Goal: Task Accomplishment & Management: Manage account settings

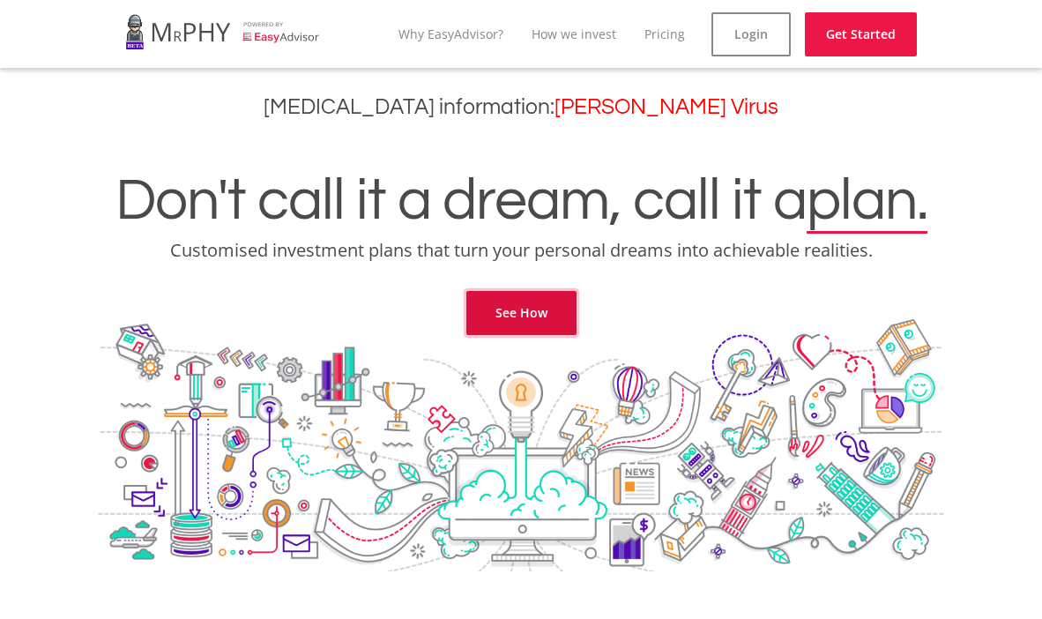
click at [518, 330] on link "See How" at bounding box center [521, 313] width 110 height 44
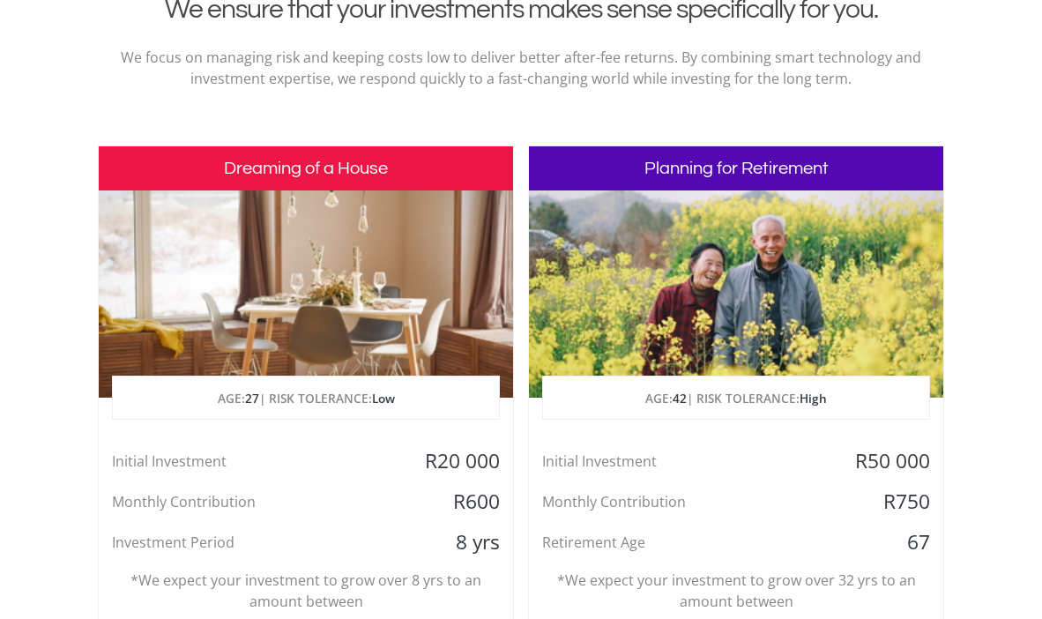
scroll to position [763, 0]
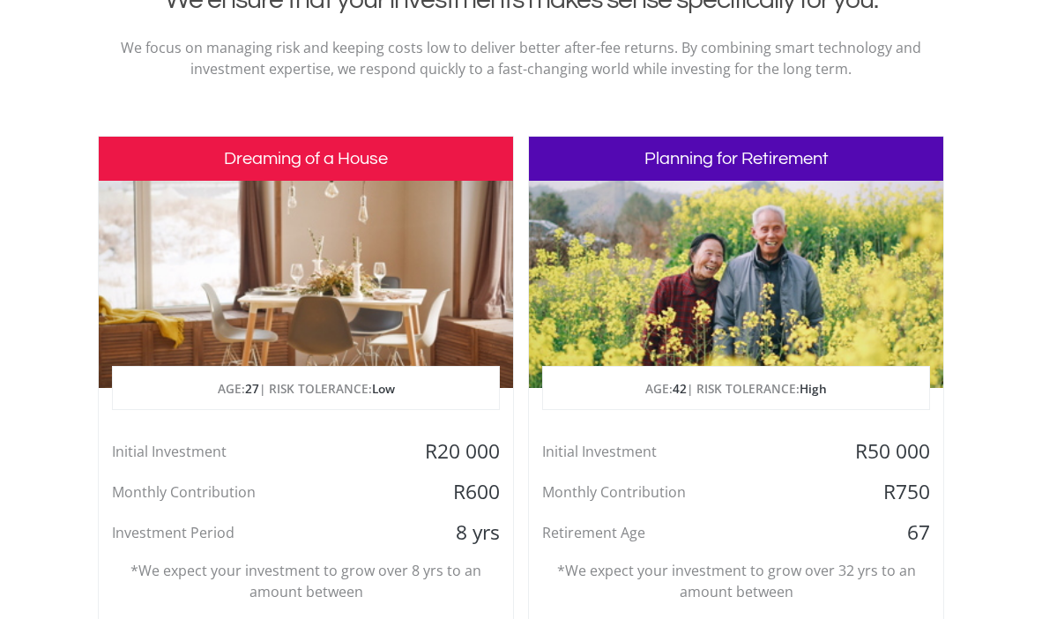
click at [441, 434] on div "Dreaming of a House AGE: [DEMOGRAPHIC_DATA] | RISK TOLERANCE: Low Initial Inves…" at bounding box center [306, 416] width 416 height 561
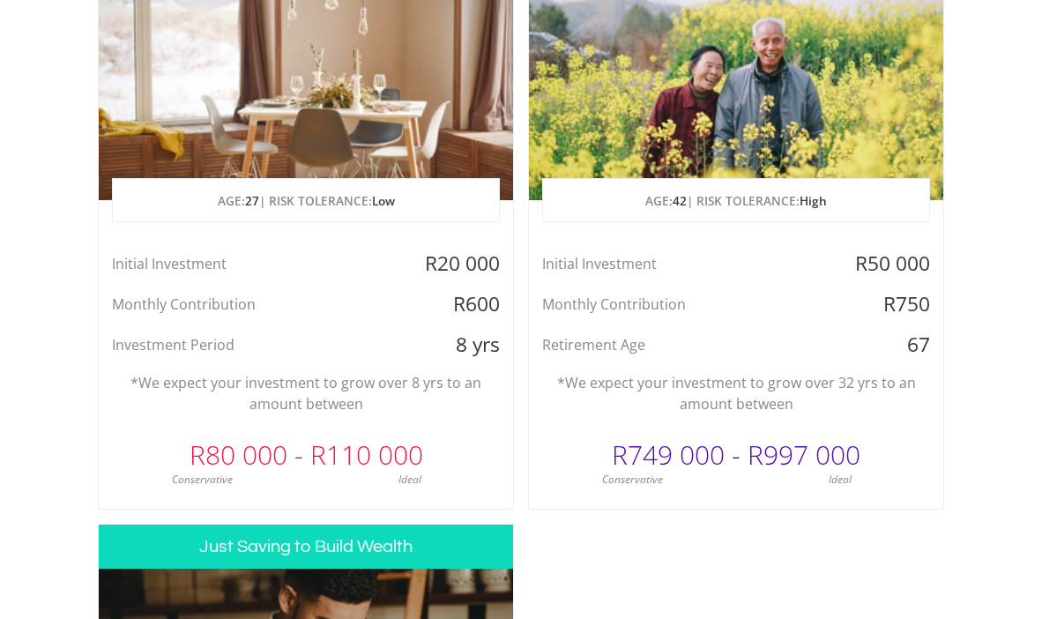
scroll to position [983, 0]
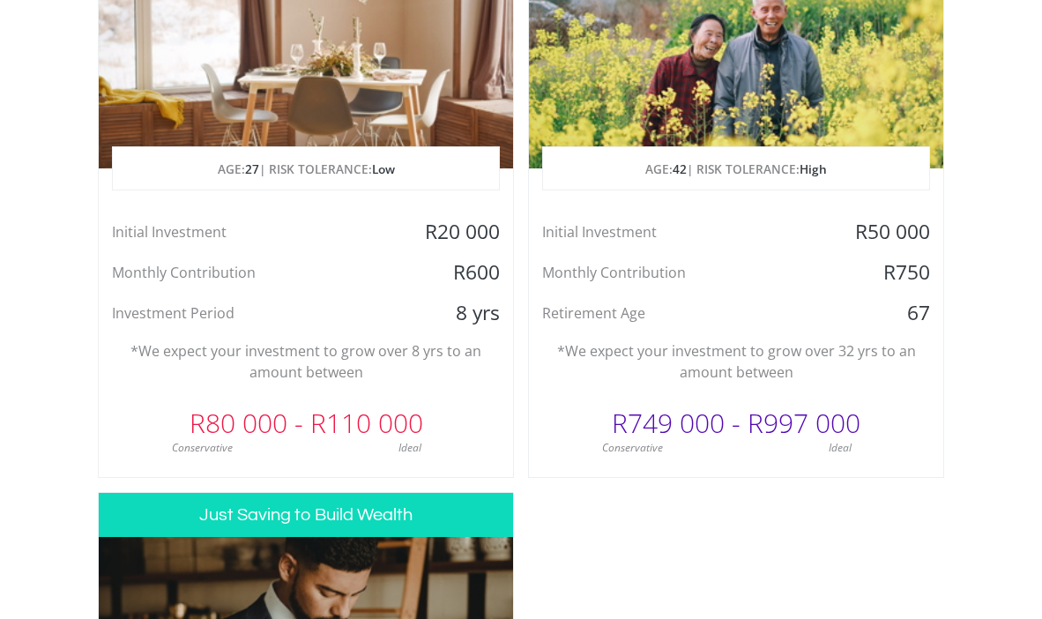
click at [263, 443] on div "Conservative" at bounding box center [202, 448] width 207 height 16
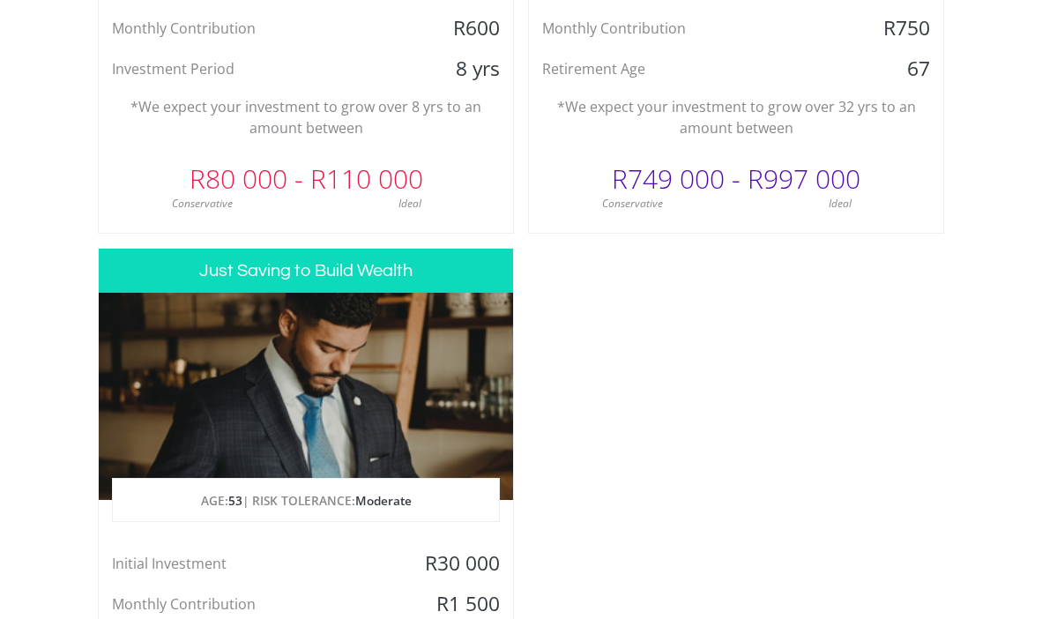
scroll to position [1247, 0]
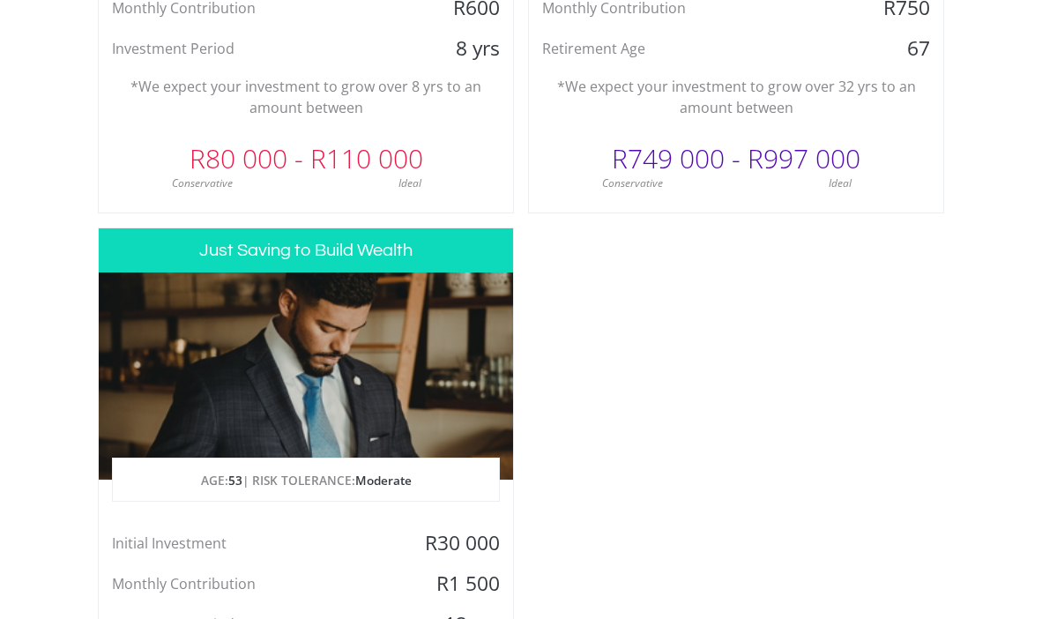
click at [344, 241] on h3 "Just Saving to Build Wealth" at bounding box center [306, 250] width 414 height 44
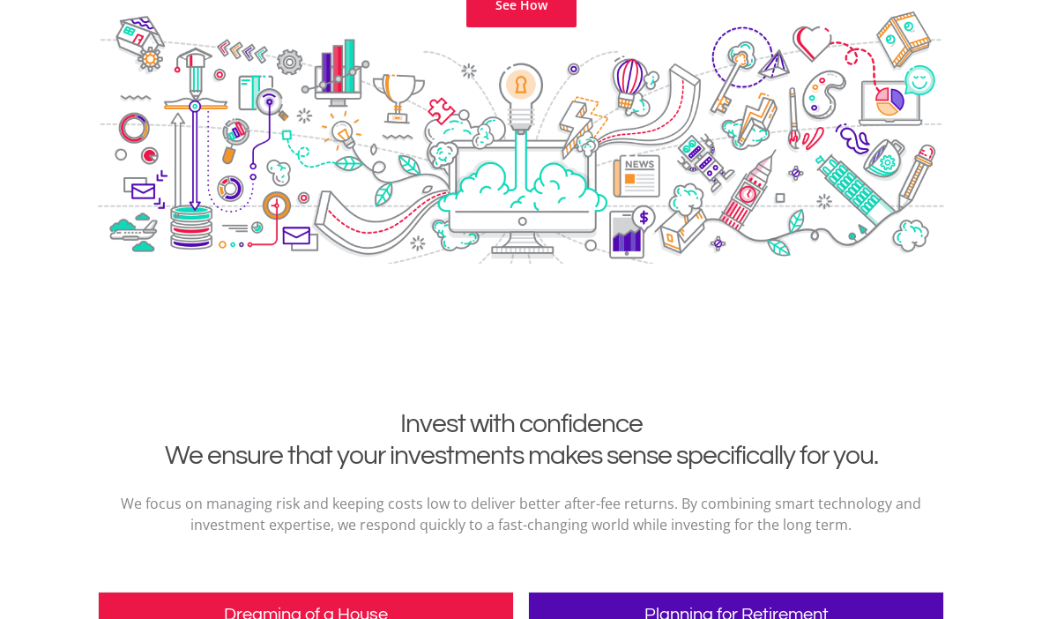
scroll to position [0, 0]
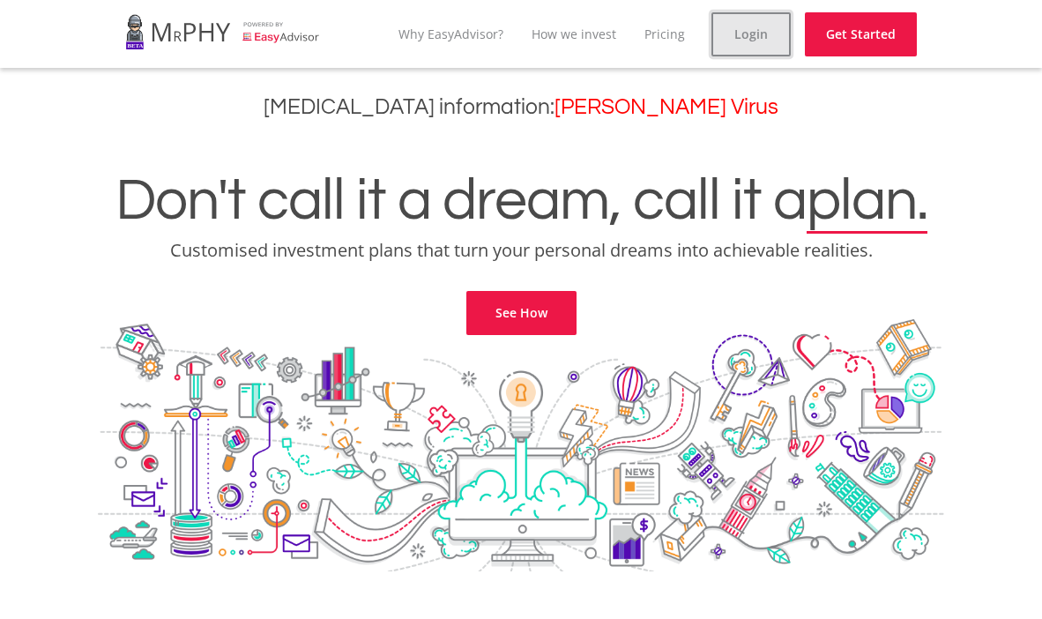
click at [752, 24] on link "Login" at bounding box center [750, 34] width 79 height 44
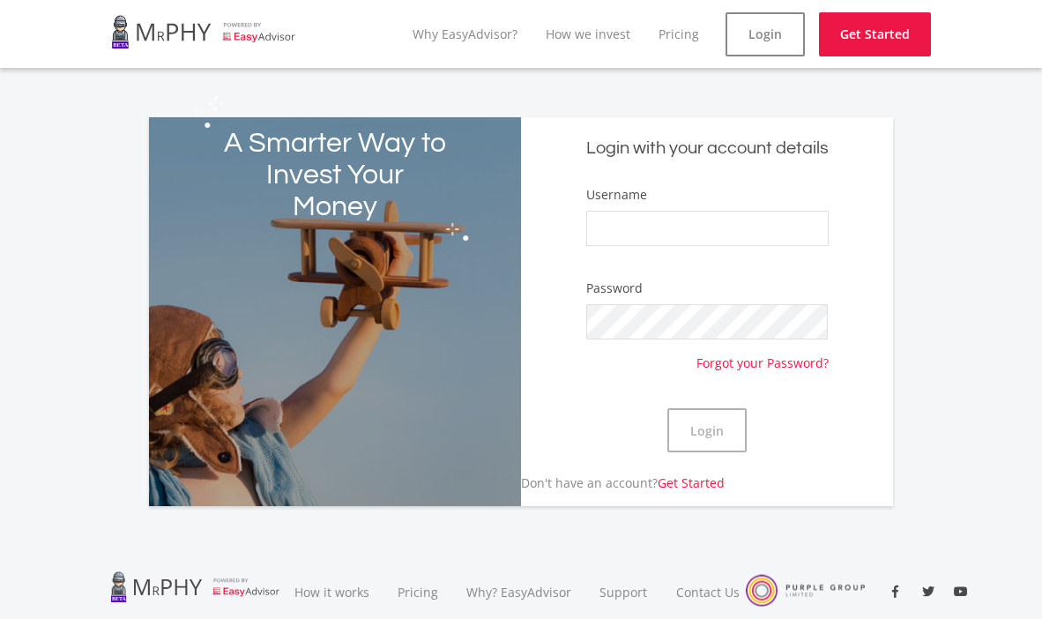
click at [586, 246] on nordpass-icon at bounding box center [586, 246] width 0 height 0
click at [708, 201] on div "Username" at bounding box center [707, 224] width 242 height 78
click at [708, 217] on input "Username" at bounding box center [707, 228] width 242 height 35
click at [667, 228] on input "Username" at bounding box center [707, 228] width 242 height 35
paste input "[EMAIL_ADDRESS][DOMAIN_NAME]"
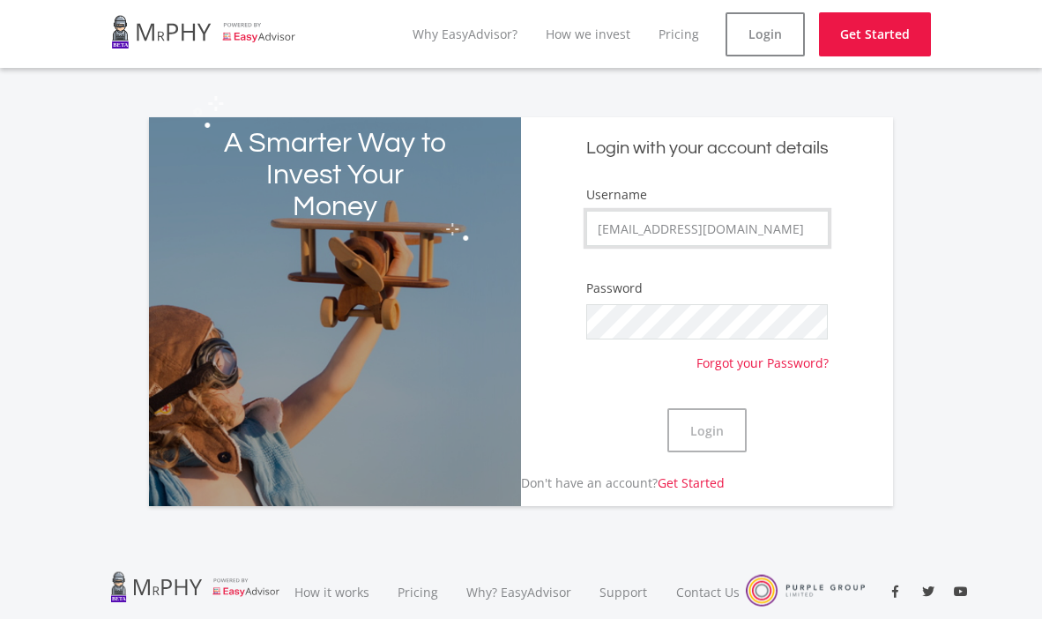
type input "[EMAIL_ADDRESS][DOMAIN_NAME]"
click at [667, 408] on button "Login" at bounding box center [706, 430] width 79 height 44
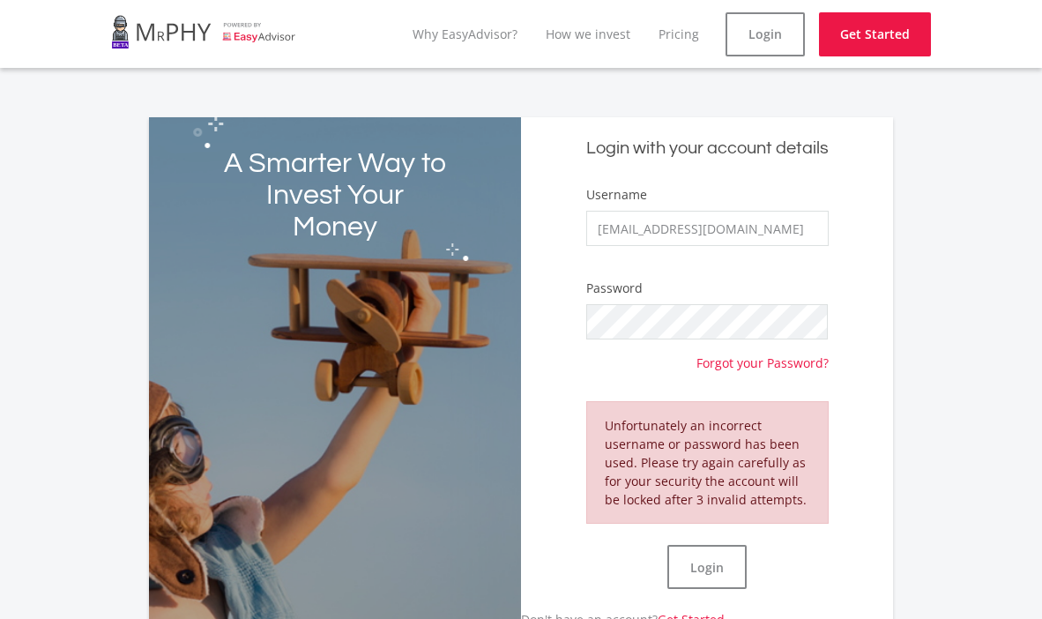
click at [604, 368] on div "Password Forgot your Password?" at bounding box center [707, 324] width 242 height 92
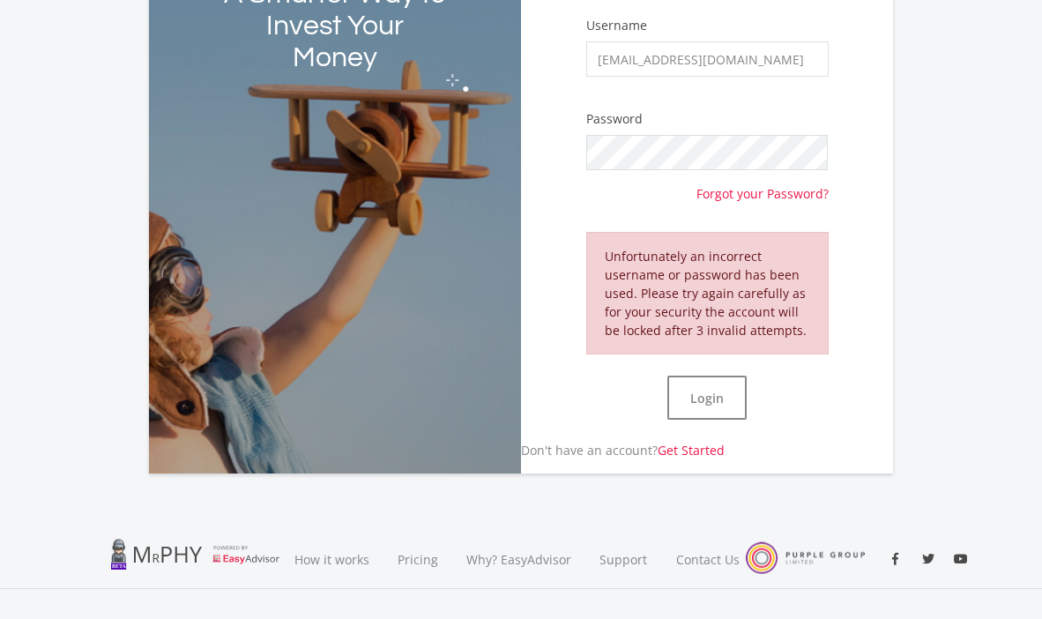
scroll to position [147, 0]
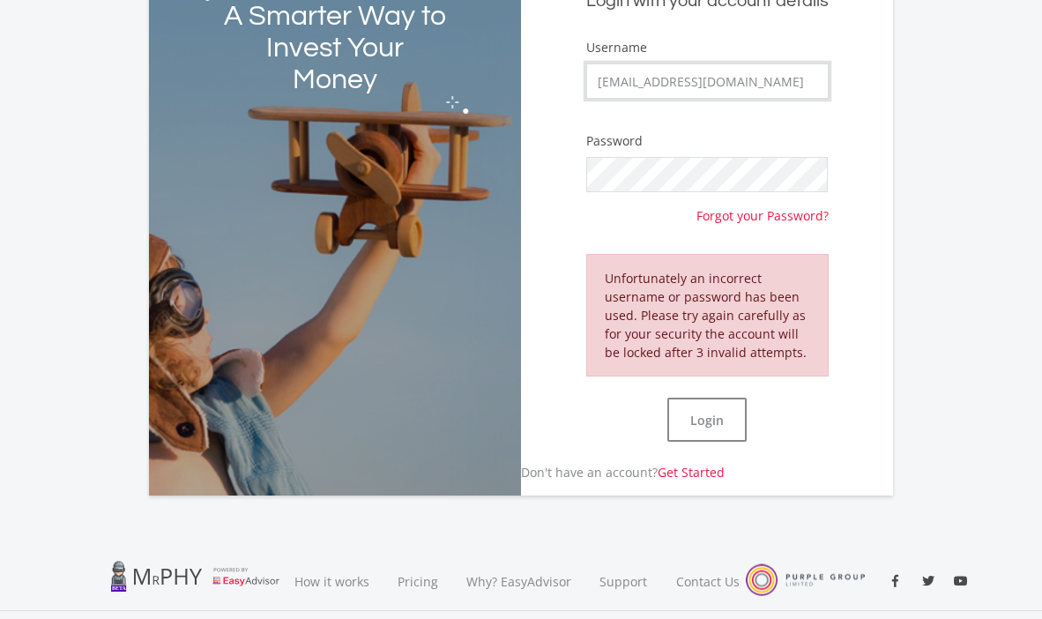
click at [654, 85] on input "[EMAIL_ADDRESS][DOMAIN_NAME]" at bounding box center [707, 80] width 242 height 35
click at [717, 419] on button "Login" at bounding box center [706, 419] width 79 height 44
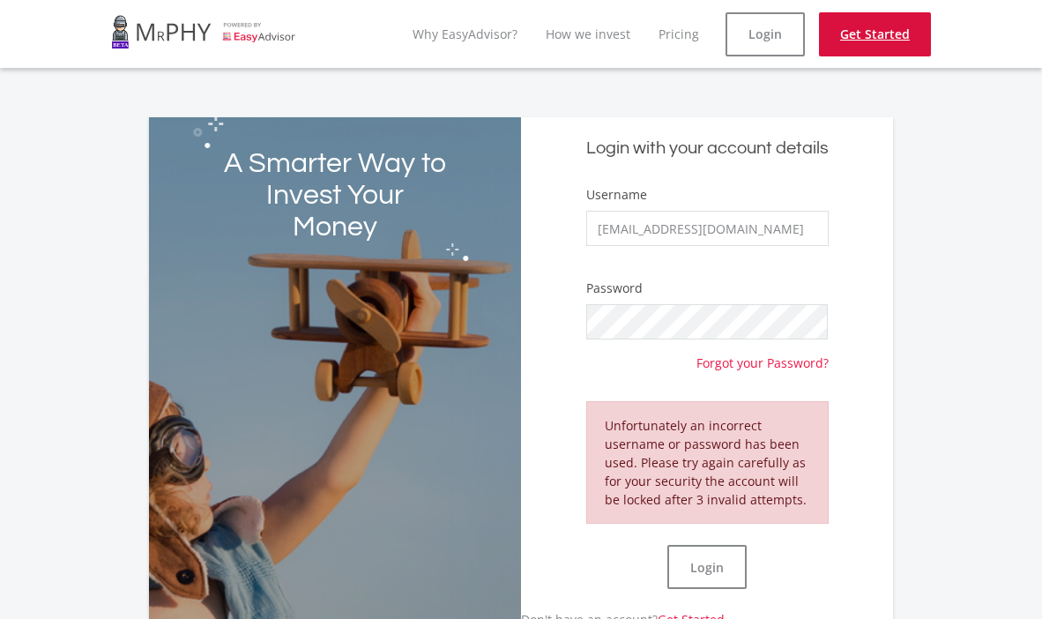
click at [842, 33] on link "Get Started" at bounding box center [875, 34] width 112 height 44
